Goal: Transaction & Acquisition: Purchase product/service

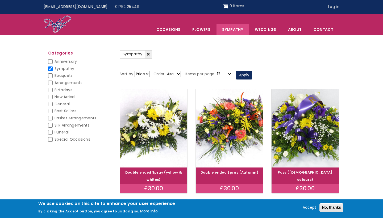
click at [55, 130] on span "Funeral" at bounding box center [62, 132] width 14 height 5
click at [53, 130] on input "Funeral" at bounding box center [50, 132] width 5 height 5
checkbox input "false"
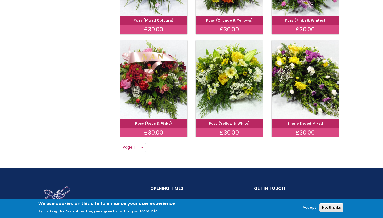
scroll to position [401, 0]
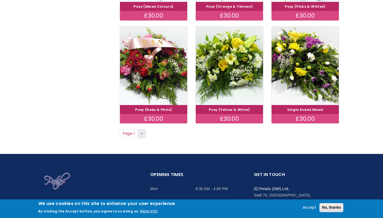
click at [142, 131] on span "››" at bounding box center [142, 133] width 2 height 5
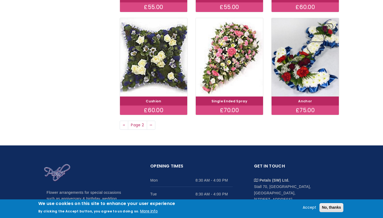
scroll to position [412, 0]
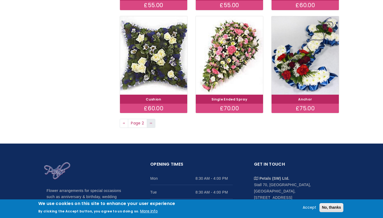
click at [151, 121] on span "››" at bounding box center [151, 123] width 2 height 5
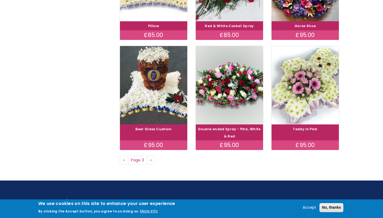
scroll to position [384, 0]
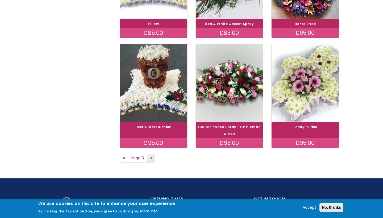
click at [150, 155] on span "››" at bounding box center [151, 157] width 2 height 5
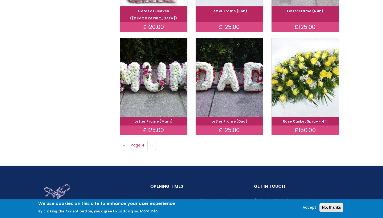
scroll to position [393, 0]
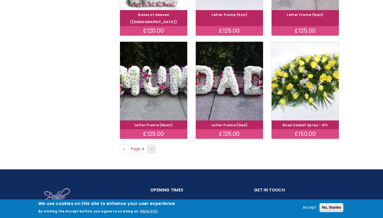
click at [152, 146] on span "››" at bounding box center [151, 148] width 2 height 5
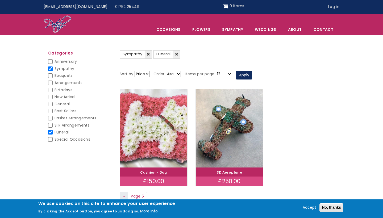
click at [124, 196] on span "‹‹" at bounding box center [124, 196] width 2 height 5
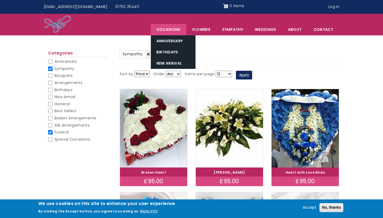
click at [171, 32] on span "Occasions" at bounding box center [168, 29] width 35 height 11
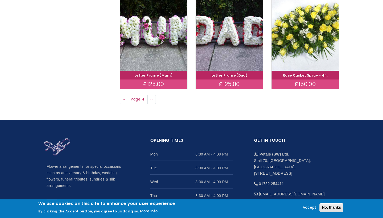
scroll to position [436, 0]
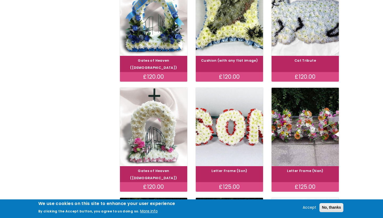
scroll to position [232, 0]
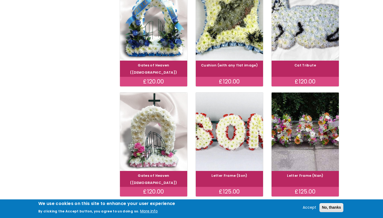
click at [365, 36] on div "(-) Sympathy (-) Funeral Sort by Price Title Order Asc Desc Items per page 12 1…" at bounding box center [191, 77] width 383 height 482
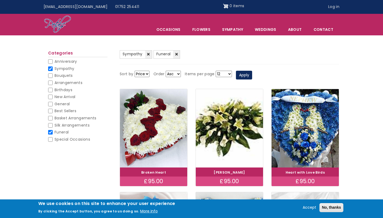
scroll to position [0, 0]
